Goal: Information Seeking & Learning: Learn about a topic

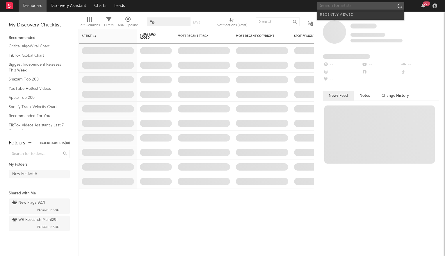
click at [351, 6] on input "text" at bounding box center [360, 5] width 87 height 7
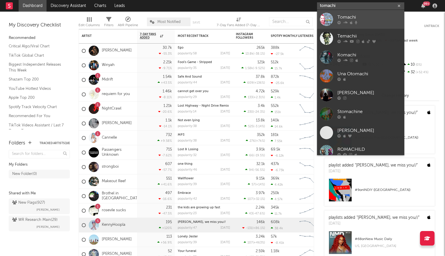
type input "tomachi"
click at [363, 23] on div at bounding box center [369, 22] width 64 height 3
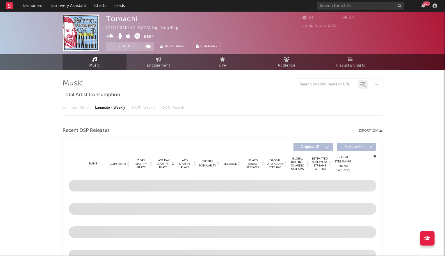
select select "6m"
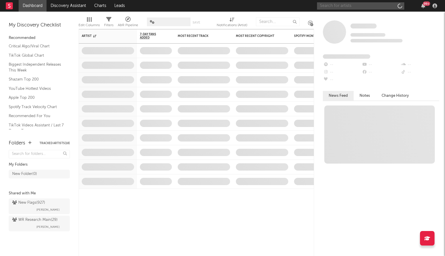
click at [338, 3] on input "text" at bounding box center [360, 5] width 87 height 7
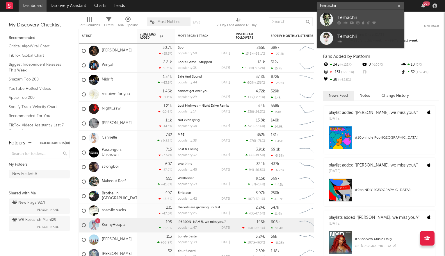
type input "temachii"
click at [333, 19] on link "Temachii" at bounding box center [360, 19] width 87 height 19
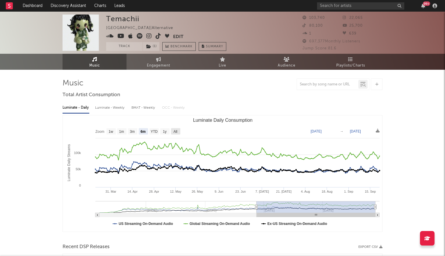
click at [174, 132] on text "All" at bounding box center [175, 132] width 4 height 4
select select "All"
type input "2024-07-21"
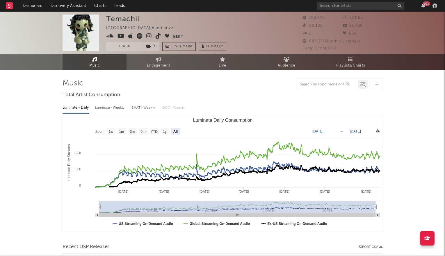
click at [149, 35] on icon at bounding box center [149, 36] width 6 height 6
click at [149, 36] on icon at bounding box center [149, 36] width 6 height 6
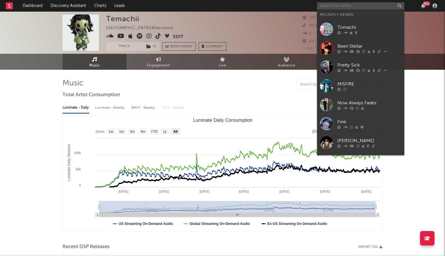
click at [329, 5] on input "text" at bounding box center [360, 5] width 87 height 7
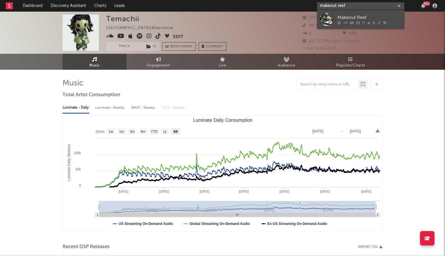
type input "makeout reef"
click at [338, 21] on icon at bounding box center [338, 22] width 3 height 3
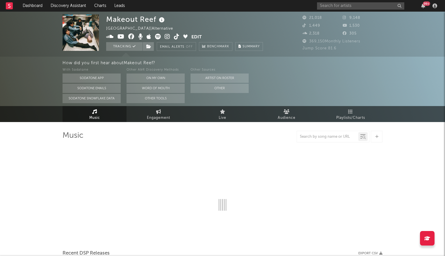
select select "6m"
